Goal: Download file/media

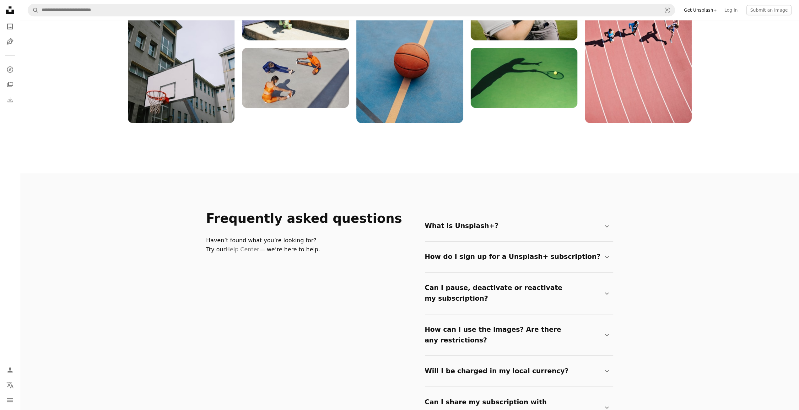
scroll to position [911, 0]
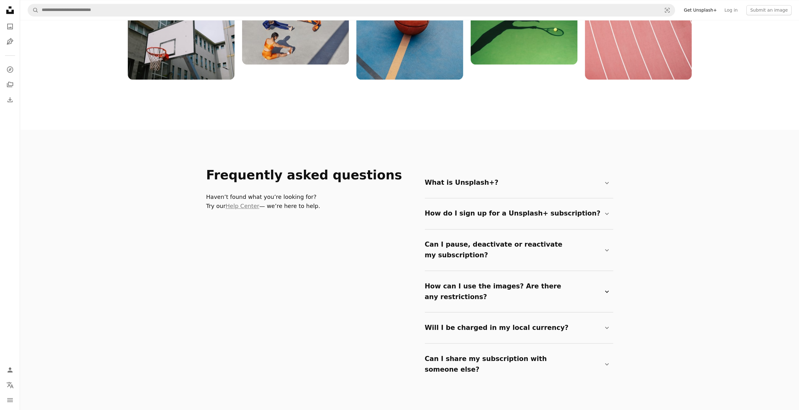
click at [602, 277] on summary "How can I use the images? Are there any restrictions? Chevron down" at bounding box center [518, 291] width 186 height 31
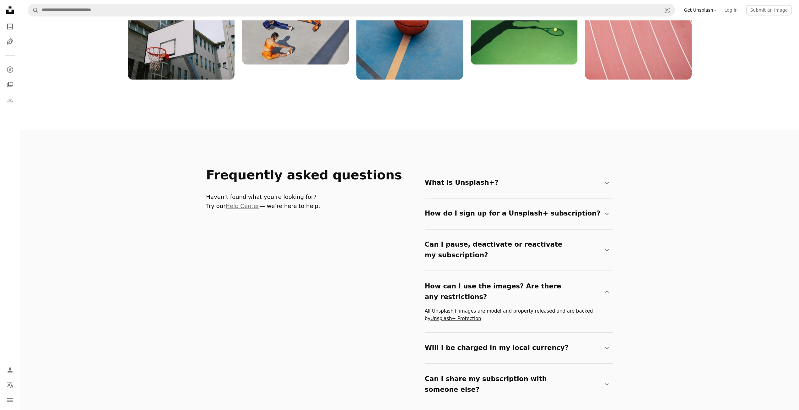
click at [458, 315] on link "Unsplash+ Protection" at bounding box center [456, 318] width 51 height 6
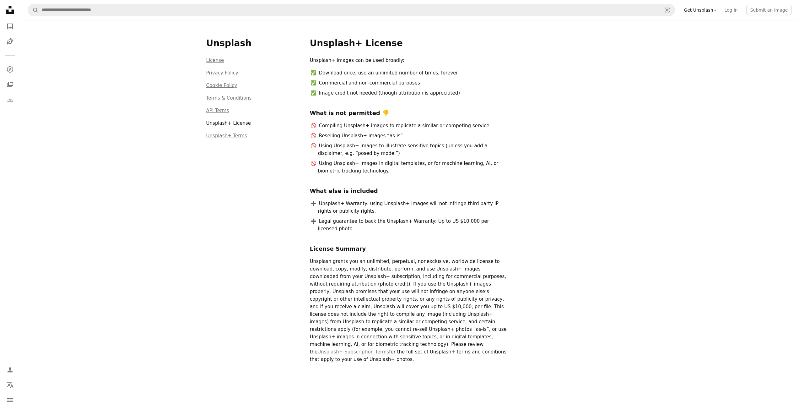
click at [697, 13] on link "Get Unsplash+" at bounding box center [700, 10] width 41 height 10
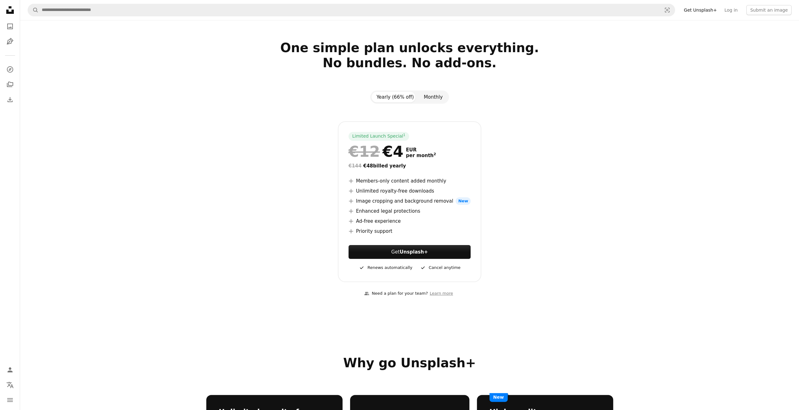
click at [424, 97] on button "Monthly" at bounding box center [433, 97] width 29 height 11
click at [396, 88] on section "One simple plan unlocks everything. No bundles. No add-ons. Yearly (66% off) Mo…" at bounding box center [409, 172] width 779 height 265
click at [396, 95] on button "Yearly (66% off)" at bounding box center [395, 97] width 47 height 11
click at [431, 93] on button "Monthly" at bounding box center [433, 97] width 29 height 11
click at [12, 6] on icon "Unsplash logo Unsplash Home" at bounding box center [10, 10] width 13 height 13
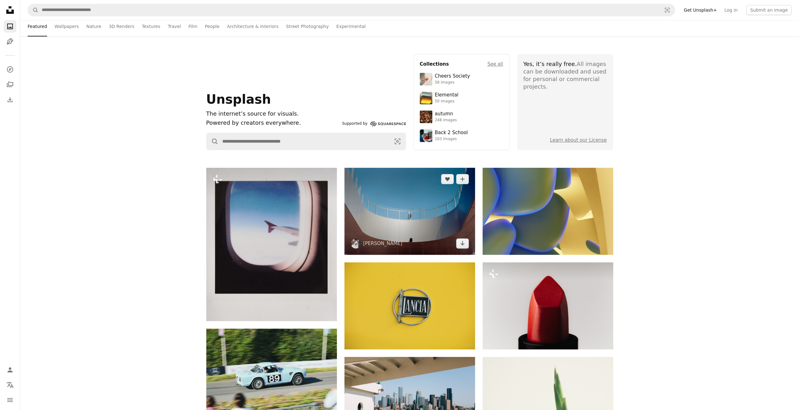
click at [441, 203] on img at bounding box center [410, 211] width 131 height 87
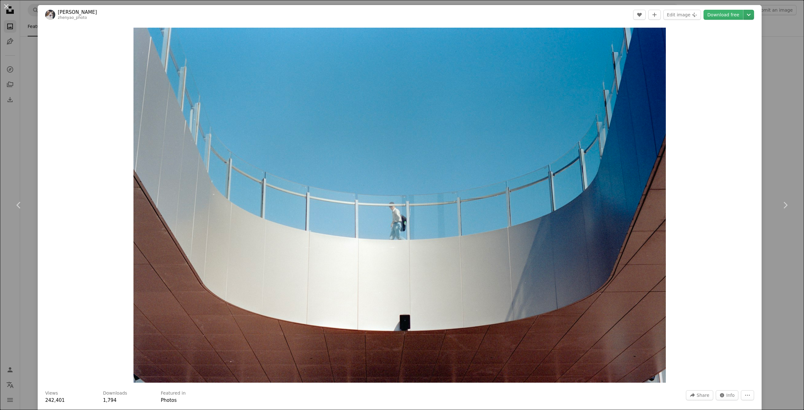
drag, startPoint x: 508, startPoint y: 168, endPoint x: 745, endPoint y: 11, distance: 284.0
click at [745, 11] on icon "Chevron down" at bounding box center [749, 15] width 10 height 8
click at [711, 50] on span "( 2400 x 1599 )" at bounding box center [721, 52] width 31 height 5
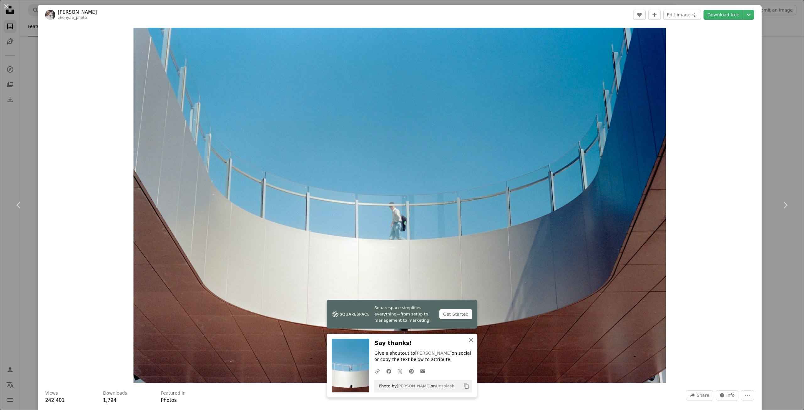
click at [715, 41] on div "Zoom in" at bounding box center [400, 204] width 724 height 361
click at [720, 396] on icon "Info icon" at bounding box center [722, 395] width 5 height 5
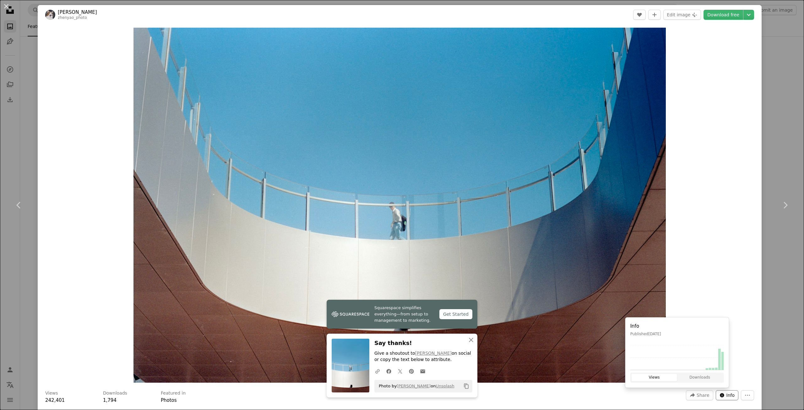
click at [720, 395] on icon "Stats about this image" at bounding box center [722, 395] width 4 height 4
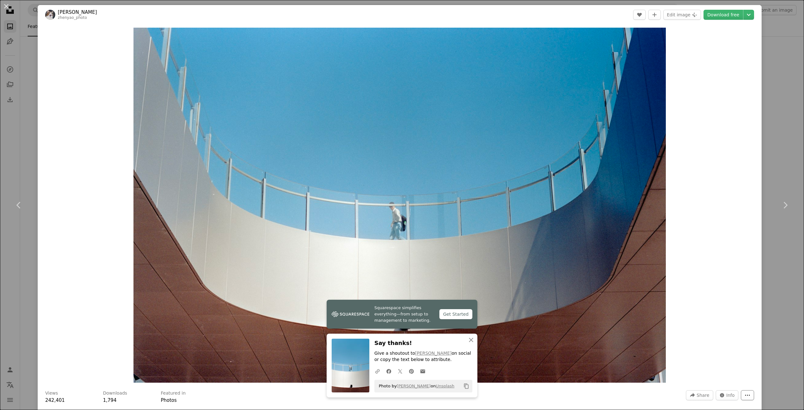
click at [745, 395] on icon "More Actions" at bounding box center [748, 395] width 6 height 6
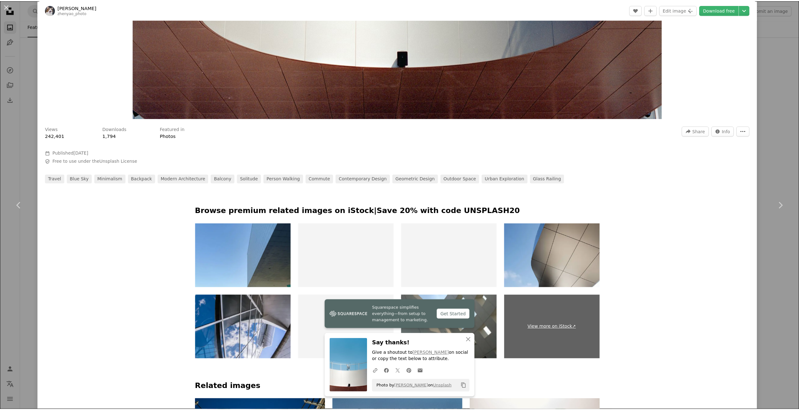
scroll to position [283, 0]
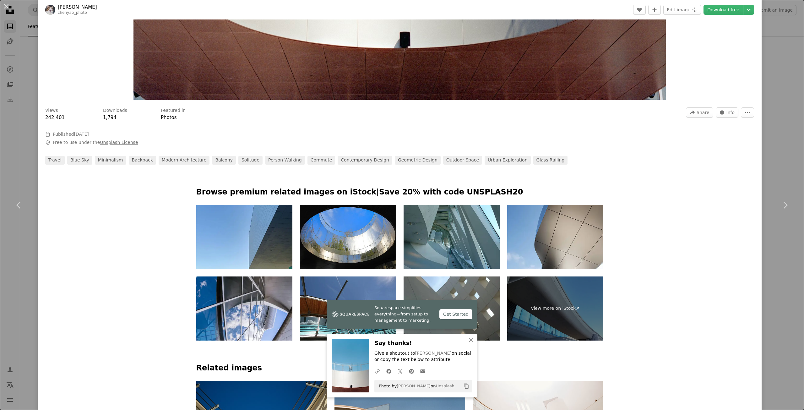
click at [106, 143] on link "Unsplash License" at bounding box center [119, 142] width 38 height 5
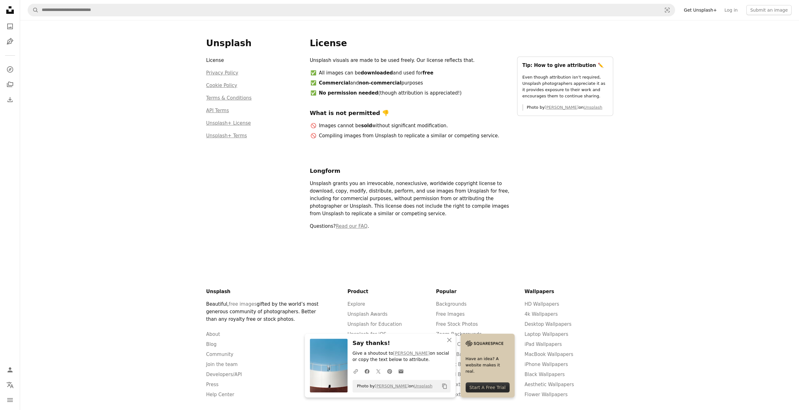
click at [13, 8] on icon "Unsplash logo Unsplash Home" at bounding box center [10, 10] width 13 height 13
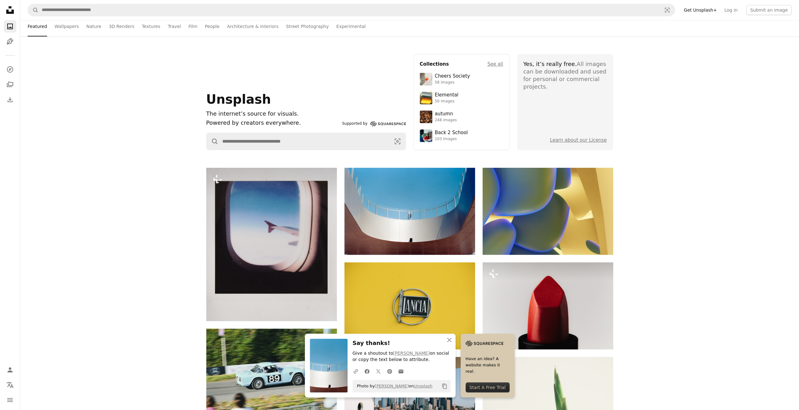
click at [3, 9] on nav "Unsplash logo Unsplash Home A photo Pen Tool A compass A stack of folders Downl…" at bounding box center [10, 205] width 20 height 410
click at [14, 9] on icon "Unsplash logo Unsplash Home" at bounding box center [10, 10] width 13 height 13
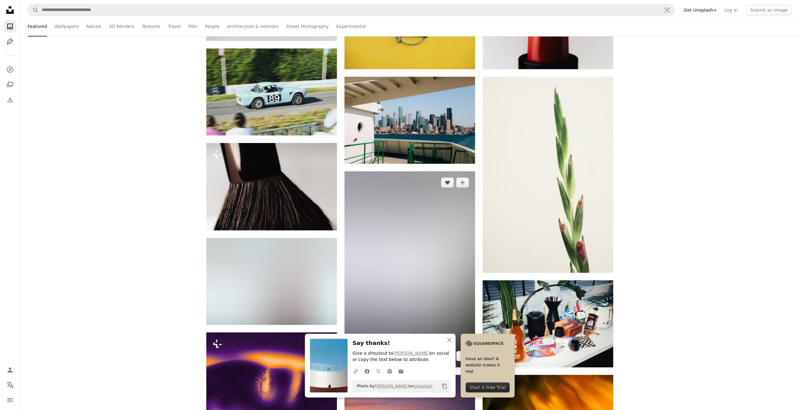
scroll to position [314, 0]
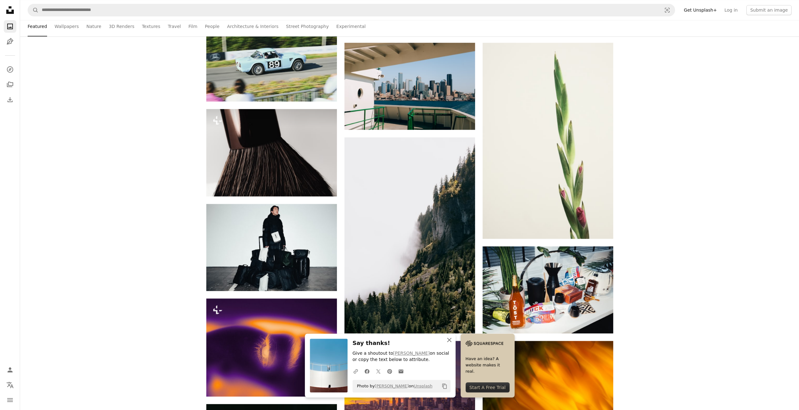
click at [452, 340] on icon "An X shape" at bounding box center [450, 340] width 8 height 8
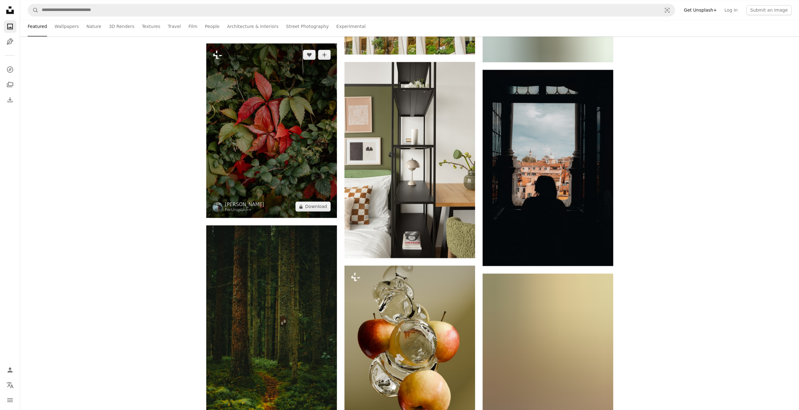
scroll to position [1037, 0]
